Goal: Transaction & Acquisition: Purchase product/service

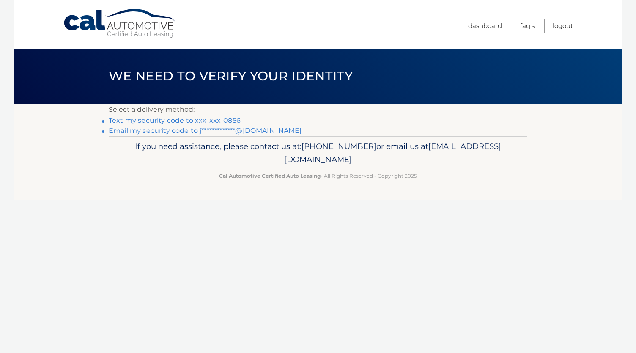
click at [188, 121] on link "Text my security code to xxx-xxx-0856" at bounding box center [175, 120] width 132 height 8
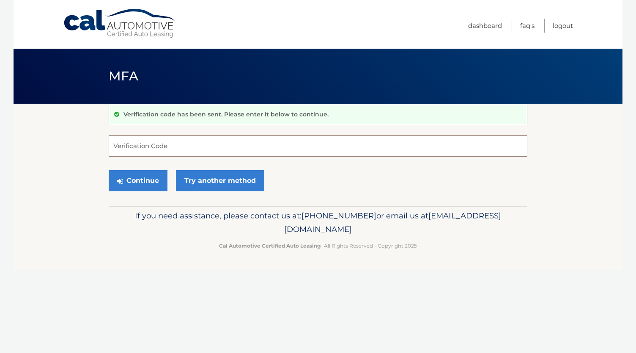
click at [168, 147] on input "Verification Code" at bounding box center [318, 145] width 419 height 21
type input "361276"
click at [148, 185] on button "Continue" at bounding box center [138, 180] width 59 height 21
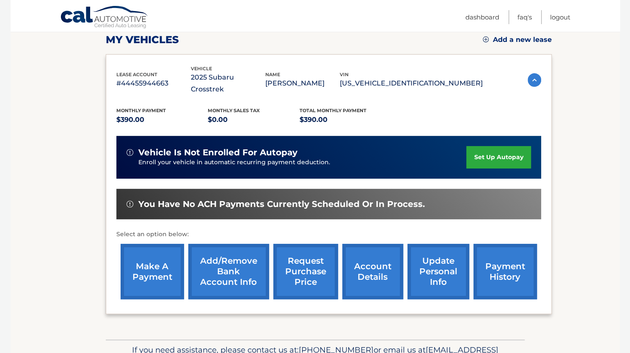
scroll to position [159, 0]
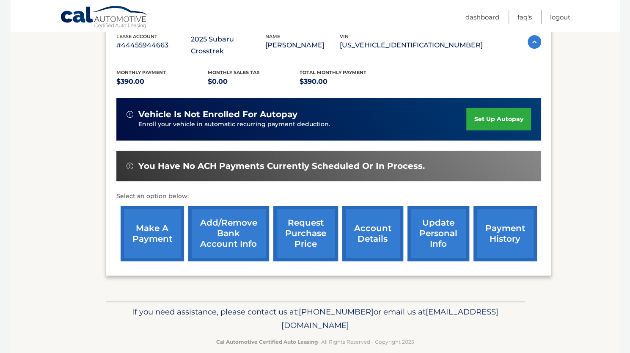
click at [153, 229] on link "make a payment" at bounding box center [152, 233] width 63 height 55
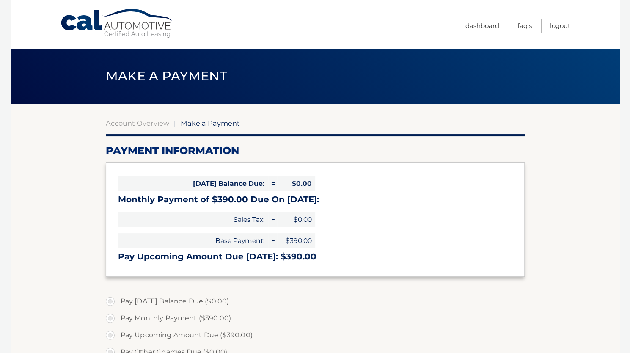
select select "ODExNDcyZDMtYmI2Ny00YjQ3LTgyYmEtZDhjZWE4ZDdmMzRi"
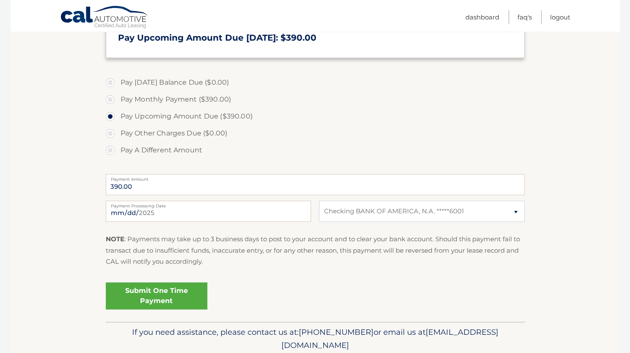
scroll to position [221, 0]
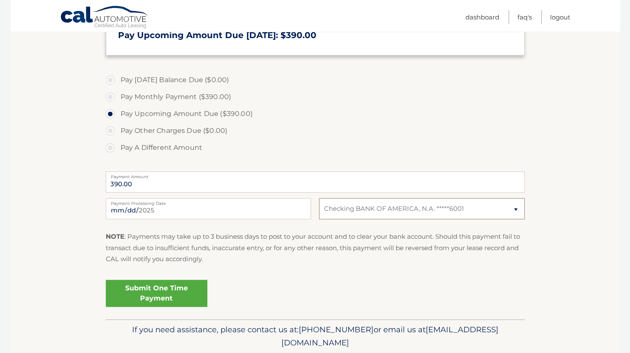
click at [369, 202] on select "Select Bank Account Checking BANK OF AMERICA, N.A. *****6001" at bounding box center [421, 208] width 205 height 21
click at [319, 198] on select "Select Bank Account Checking BANK OF AMERICA, N.A. *****6001" at bounding box center [421, 208] width 205 height 21
click at [385, 212] on select "Select Bank Account Checking BANK OF AMERICA, N.A. *****6001" at bounding box center [421, 208] width 205 height 21
select select "ODExNDcyZDMtYmI2Ny00YjQ3LTgyYmEtZDhjZWE4ZDdmMzRi"
click at [319, 198] on select "Select Bank Account Checking BANK OF AMERICA, N.A. *****6001" at bounding box center [421, 208] width 205 height 21
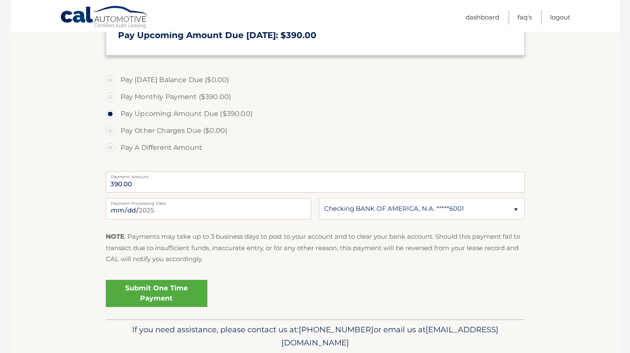
click at [350, 269] on div "NOTE : Payments may take up to 3 business days to post to your account and to c…" at bounding box center [315, 251] width 419 height 40
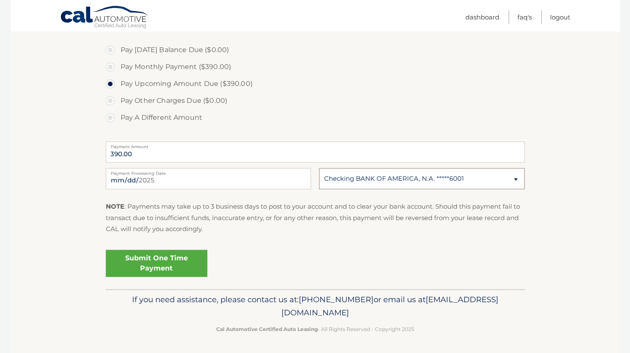
click at [365, 177] on select "Select Bank Account Checking BANK OF AMERICA, N.A. *****6001" at bounding box center [421, 178] width 205 height 21
select select
click at [319, 168] on select "Select Bank Account Checking BANK OF AMERICA, N.A. *****6001" at bounding box center [421, 178] width 205 height 21
click at [360, 183] on select "Select Bank Account Checking BANK OF AMERICA, N.A. *****6001" at bounding box center [421, 178] width 205 height 21
click at [268, 231] on p "NOTE : Payments may take up to 3 business days to post to your account and to c…" at bounding box center [315, 217] width 419 height 33
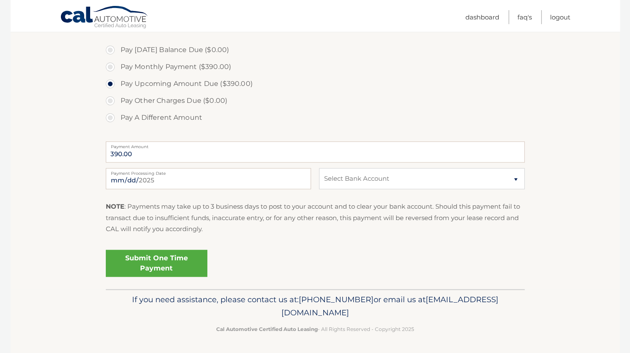
scroll to position [251, 0]
click at [334, 171] on select "Select Bank Account Checking BANK OF AMERICA, N.A. *****6001" at bounding box center [421, 178] width 205 height 21
click at [319, 168] on select "Select Bank Account Checking BANK OF AMERICA, N.A. *****6001" at bounding box center [421, 178] width 205 height 21
click at [192, 186] on input "2025-09-08" at bounding box center [208, 178] width 205 height 21
click at [321, 232] on p "NOTE : Payments may take up to 3 business days to post to your account and to c…" at bounding box center [315, 217] width 419 height 33
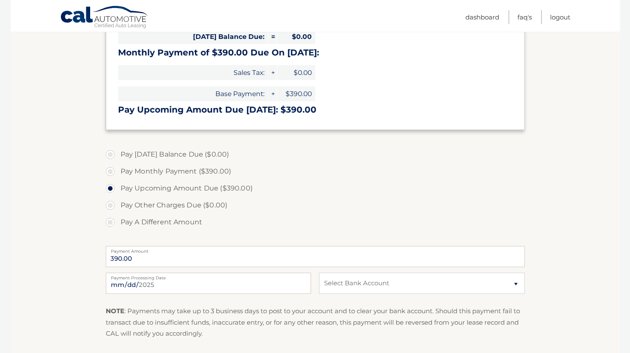
scroll to position [147, 0]
click at [155, 259] on input "390.00" at bounding box center [315, 255] width 419 height 21
click at [113, 223] on label "Pay A Different Amount" at bounding box center [315, 221] width 419 height 17
click at [113, 223] on input "Pay A Different Amount" at bounding box center [113, 220] width 8 height 14
radio input "true"
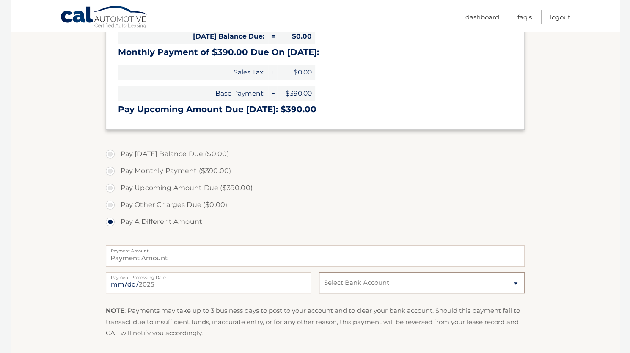
click at [343, 284] on select "Select Bank Account Checking BANK OF AMERICA, N.A. *****6001" at bounding box center [421, 282] width 205 height 21
click at [330, 177] on label "Pay Monthly Payment ($390.00)" at bounding box center [315, 170] width 419 height 17
click at [118, 176] on input "Pay Monthly Payment ($390.00)" at bounding box center [113, 169] width 8 height 14
radio input "true"
type input "390.00"
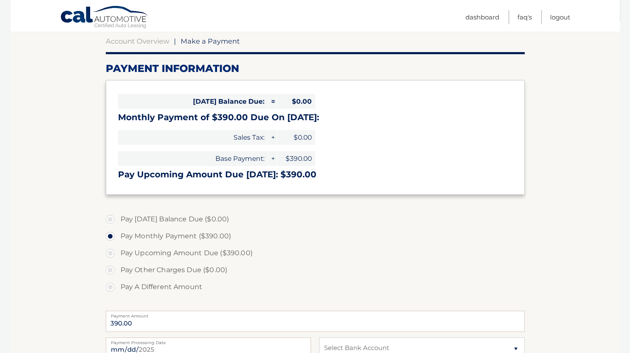
scroll to position [0, 0]
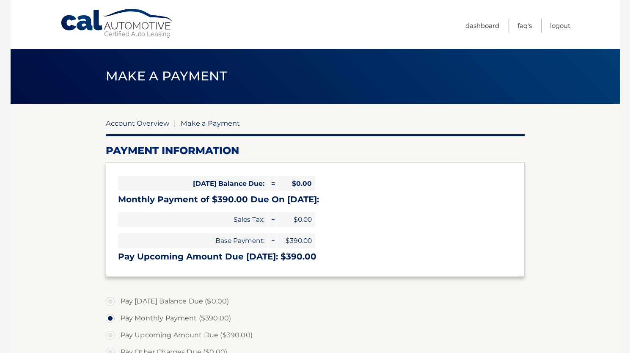
click at [149, 124] on link "Account Overview" at bounding box center [137, 123] width 63 height 8
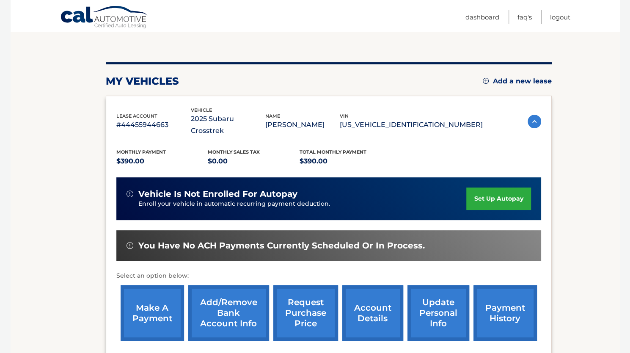
scroll to position [93, 0]
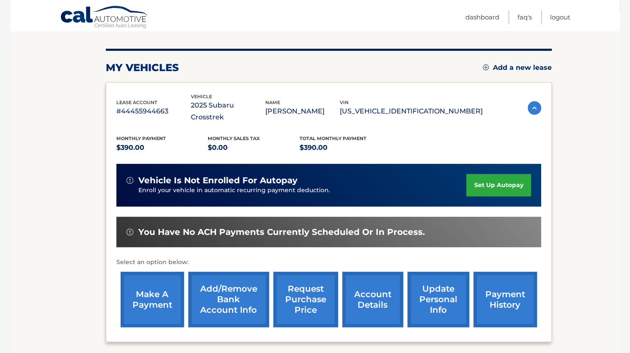
click at [434, 297] on link "update personal info" at bounding box center [438, 299] width 62 height 55
click at [368, 302] on link "account details" at bounding box center [372, 299] width 61 height 55
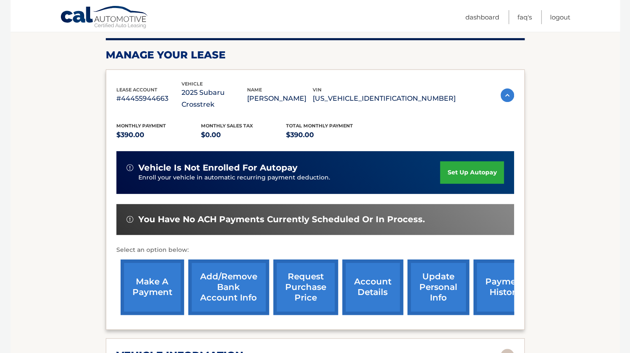
scroll to position [118, 0]
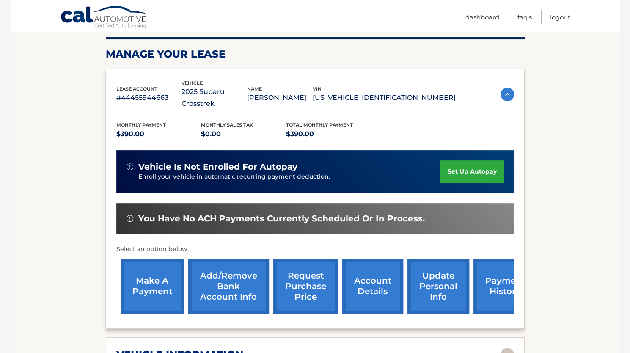
click at [223, 273] on link "Add/Remove bank account info" at bounding box center [228, 286] width 81 height 55
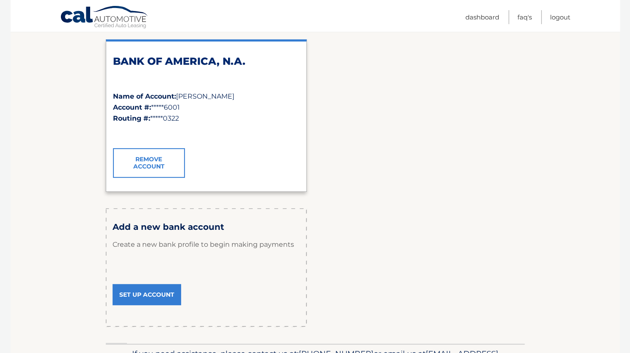
scroll to position [130, 0]
click at [149, 294] on link "Set Up Account" at bounding box center [147, 293] width 69 height 21
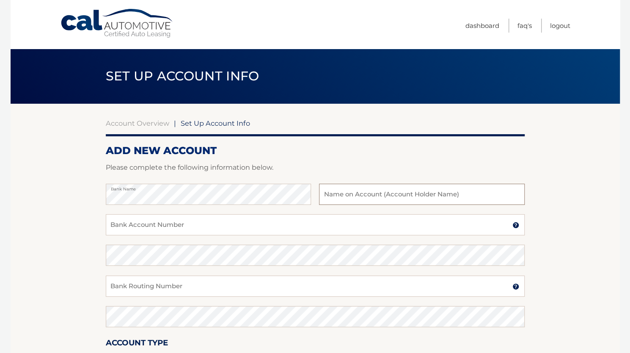
click at [354, 195] on input "text" at bounding box center [421, 194] width 205 height 21
type input "Martin Torres"
click at [179, 227] on input "Bank Account Number" at bounding box center [315, 224] width 419 height 21
type input "7922258962"
click at [165, 286] on input "Bank Routing Number" at bounding box center [315, 285] width 419 height 21
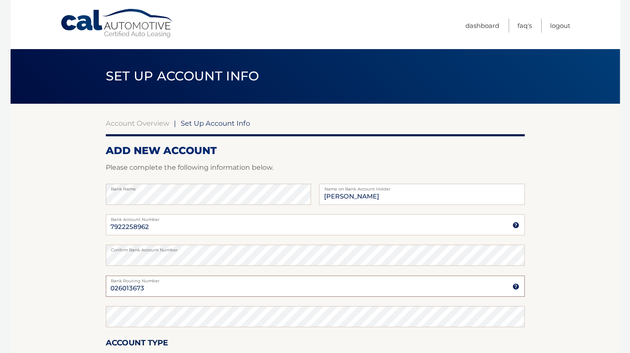
type input "026013673"
click at [559, 267] on section "Account Overview | Set Up Account Info ADD NEW ACCOUNT Please complete the foll…" at bounding box center [315, 265] width 609 height 323
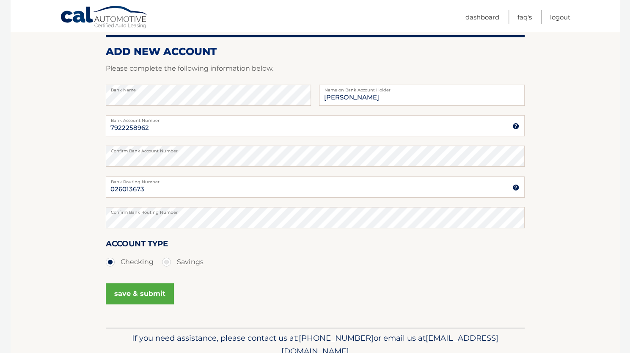
scroll to position [138, 0]
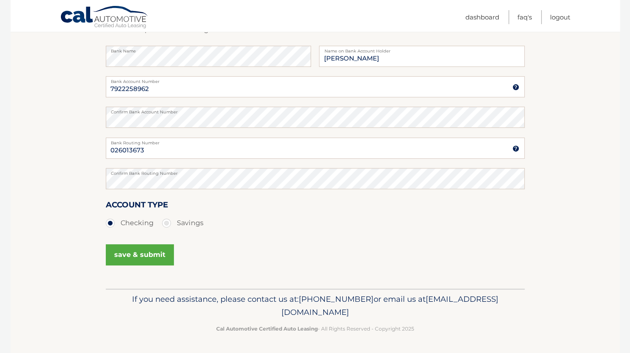
click at [148, 254] on button "save & submit" at bounding box center [140, 254] width 68 height 21
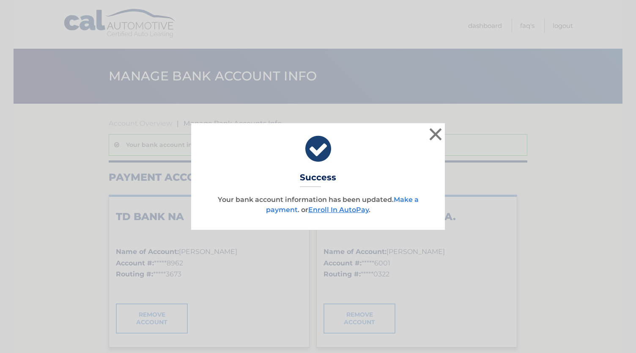
click at [405, 201] on link "Make a payment" at bounding box center [342, 204] width 153 height 18
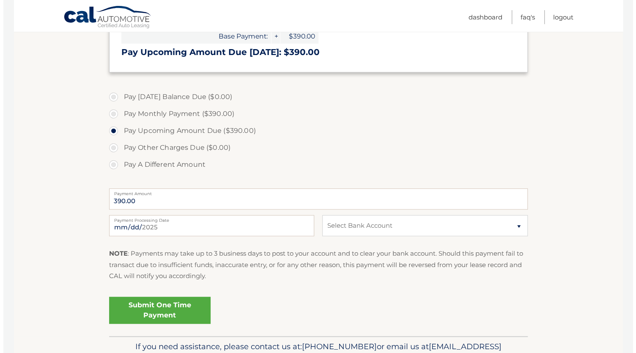
scroll to position [205, 0]
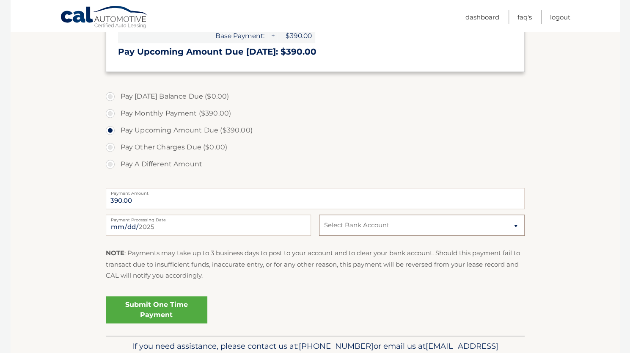
click at [347, 226] on select "Select Bank Account Checking TD BANK NA *****8962 Checking BANK OF AMERICA, N.A…" at bounding box center [421, 225] width 205 height 21
select select "OTkxMTNkYzctYjgyYi00ODAzLWI1MWUtOWQ1NDk1ZDY5YWI5"
click at [319, 215] on select "Select Bank Account Checking TD BANK NA *****8962 Checking BANK OF AMERICA, N.A…" at bounding box center [421, 225] width 205 height 21
click at [157, 309] on link "Submit One Time Payment" at bounding box center [157, 309] width 102 height 27
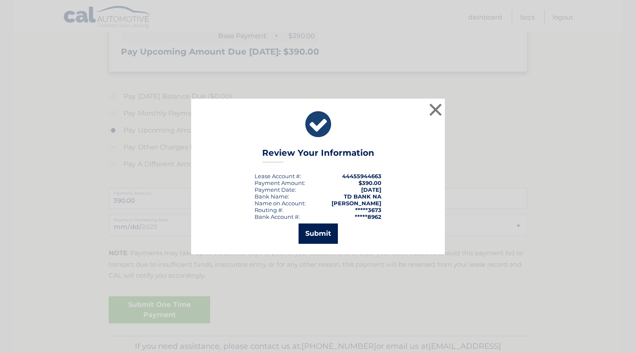
click at [316, 236] on button "Submit" at bounding box center [318, 233] width 39 height 20
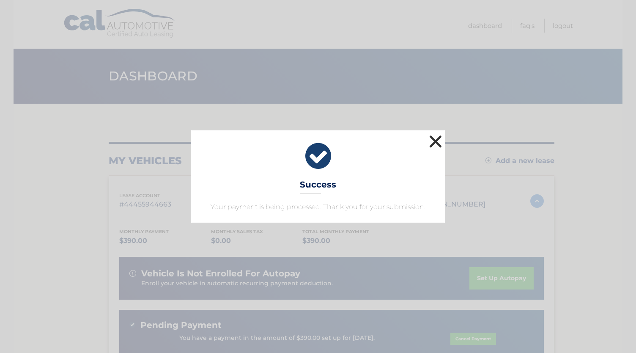
click at [434, 141] on button "×" at bounding box center [435, 141] width 17 height 17
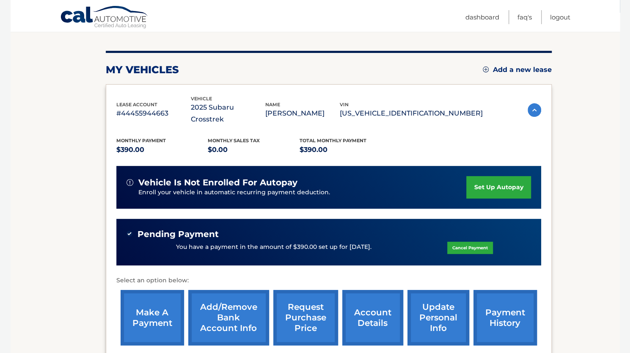
scroll to position [73, 0]
